Goal: Transaction & Acquisition: Purchase product/service

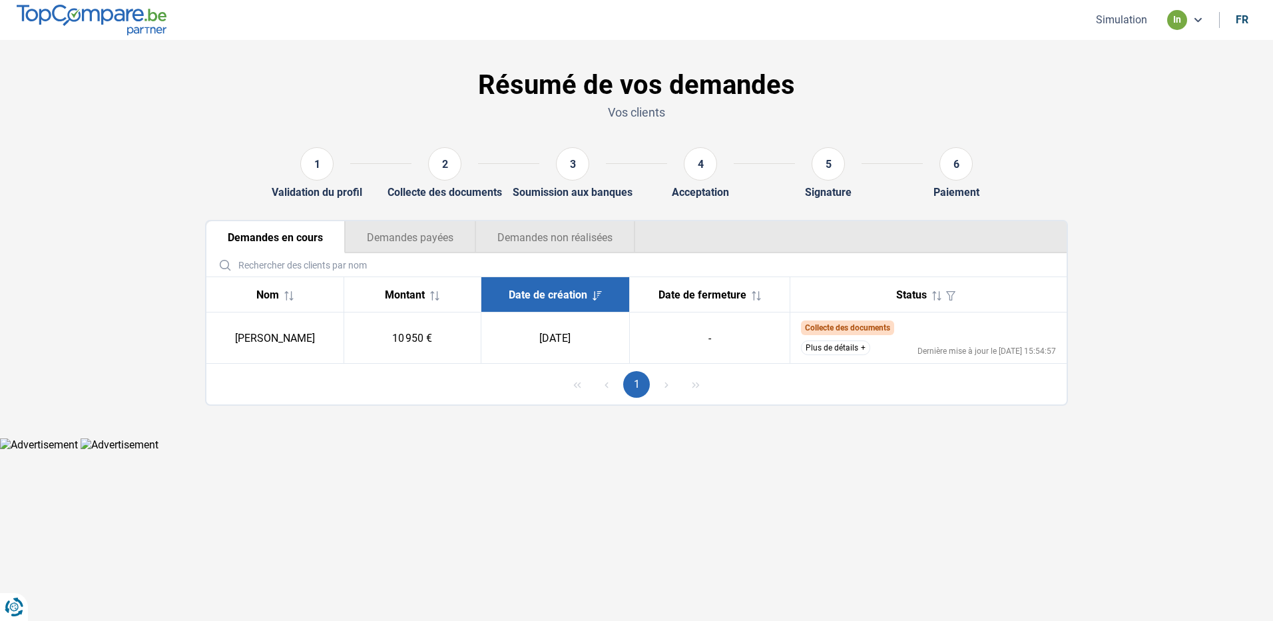
click at [631, 384] on button "1" at bounding box center [636, 384] width 27 height 27
click at [511, 245] on button "Demandes non réalisées" at bounding box center [555, 237] width 160 height 32
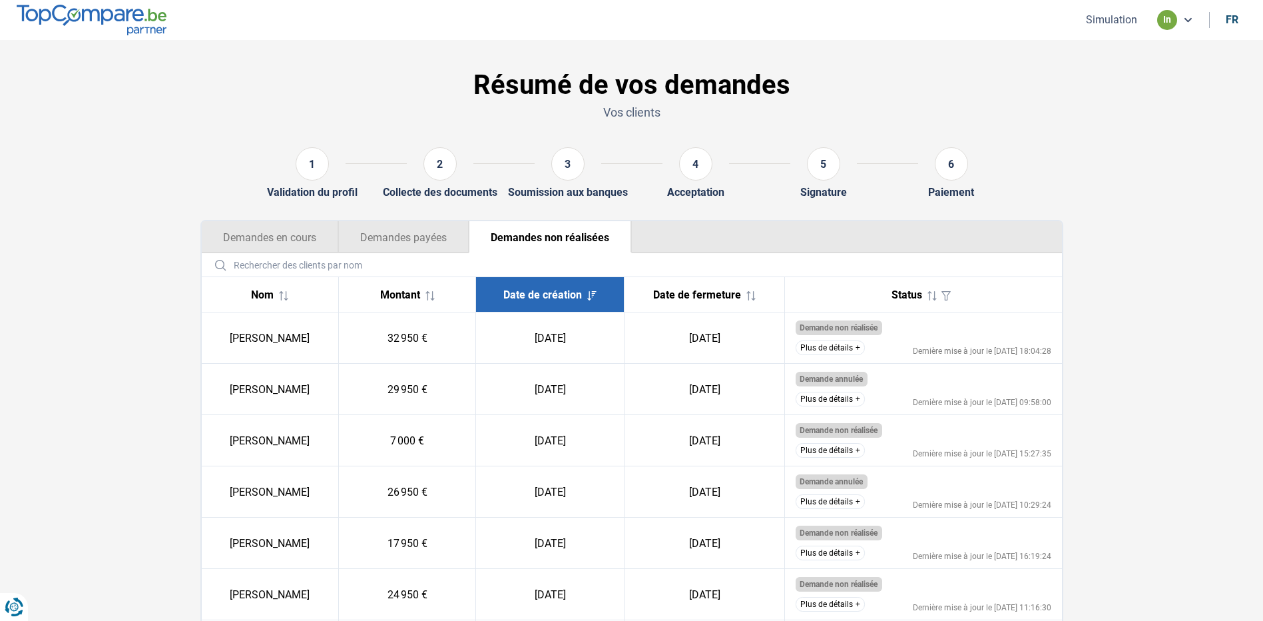
click at [304, 237] on button "Demandes en cours" at bounding box center [270, 237] width 136 height 32
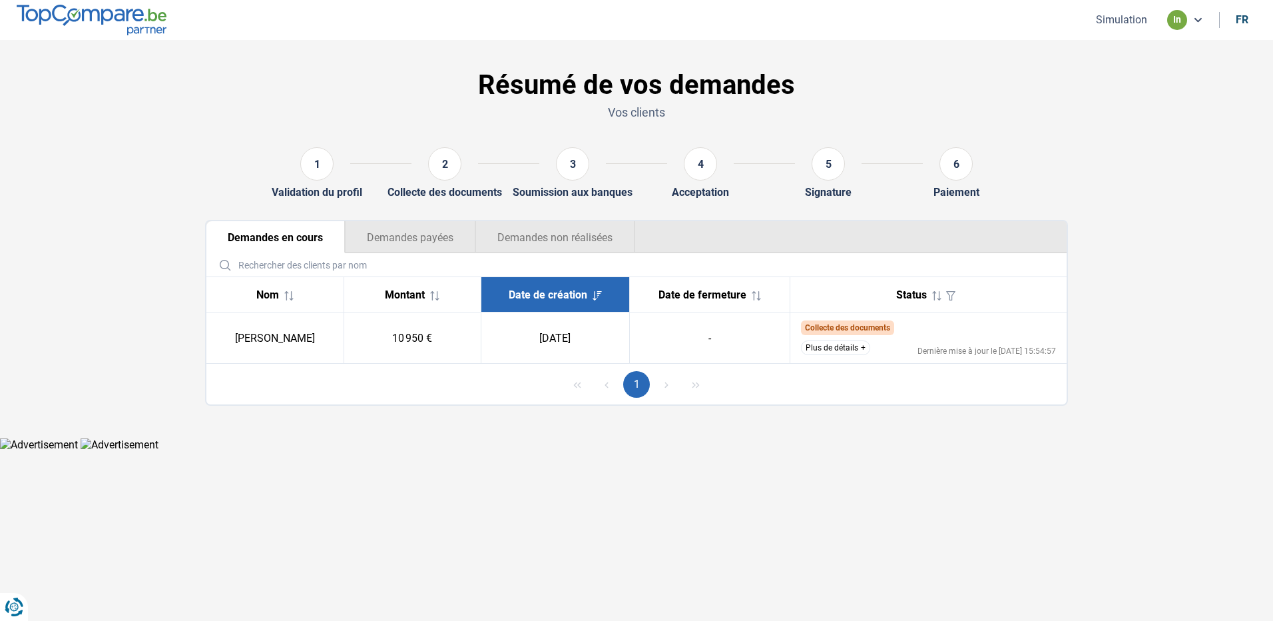
click at [860, 345] on button "Plus de détails" at bounding box center [835, 347] width 69 height 15
